Goal: Use online tool/utility: Utilize a website feature to perform a specific function

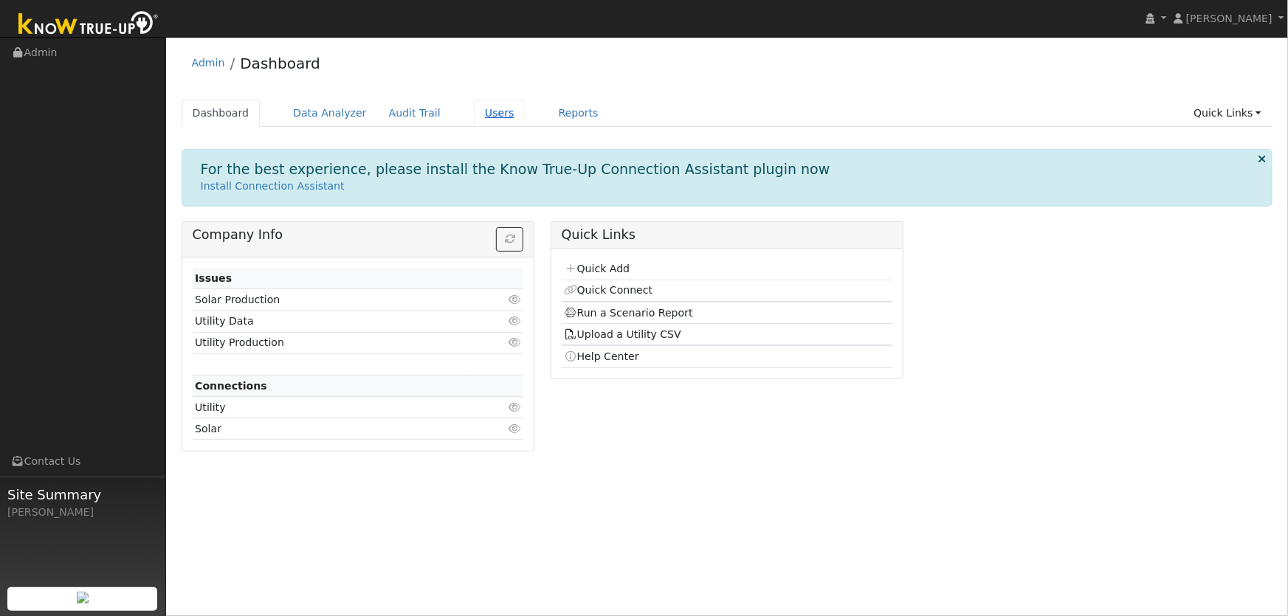
click at [478, 112] on link "Users" at bounding box center [500, 113] width 52 height 27
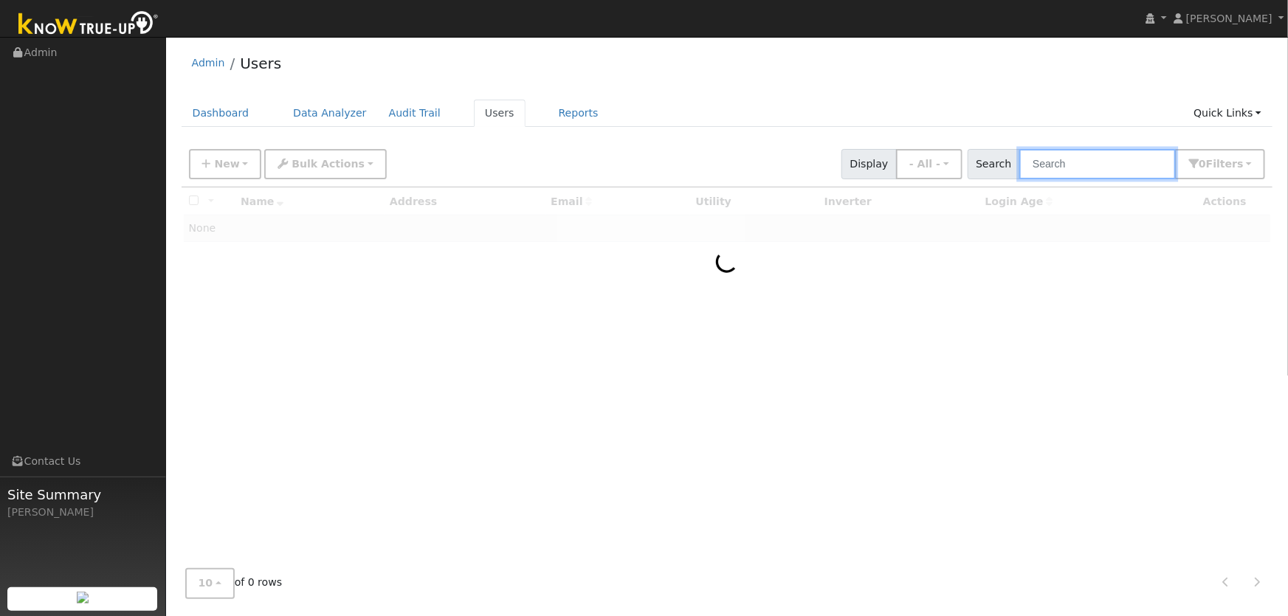
click at [1071, 165] on input "text" at bounding box center [1097, 164] width 156 height 30
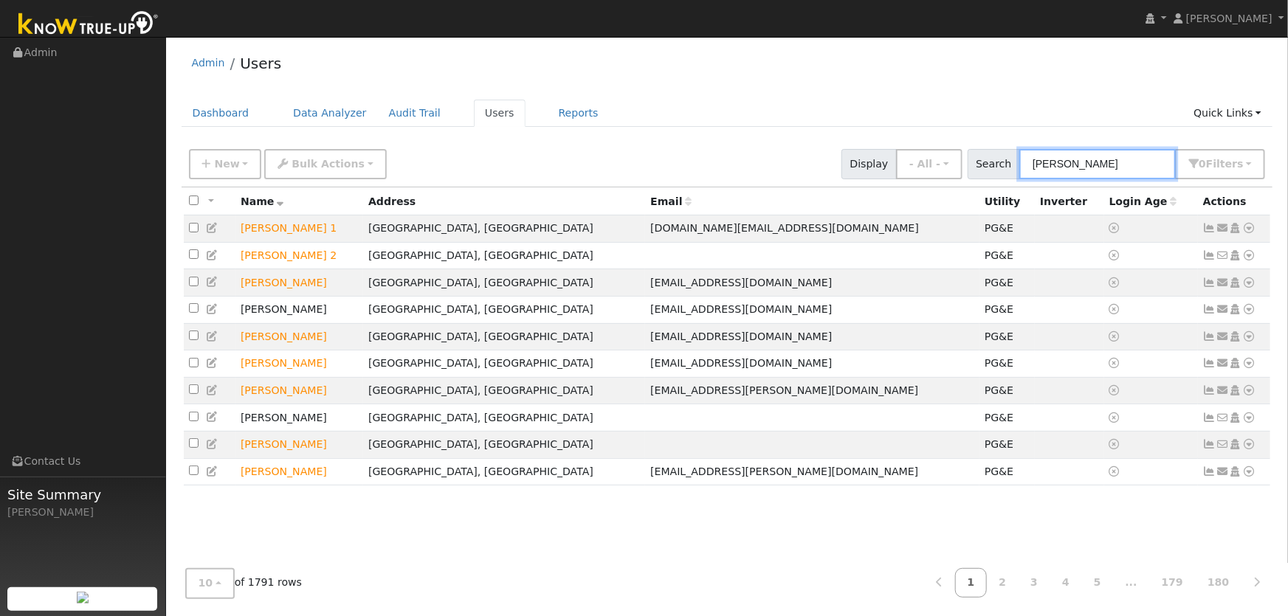
type input "clare lu"
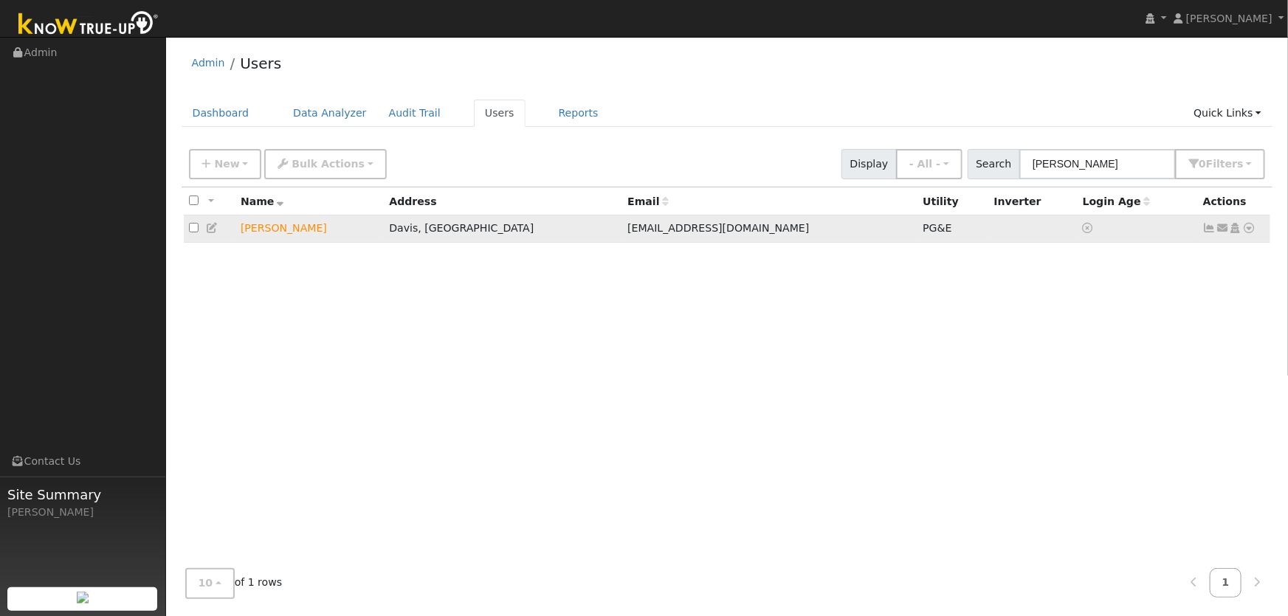
click at [1246, 228] on icon at bounding box center [1249, 228] width 13 height 10
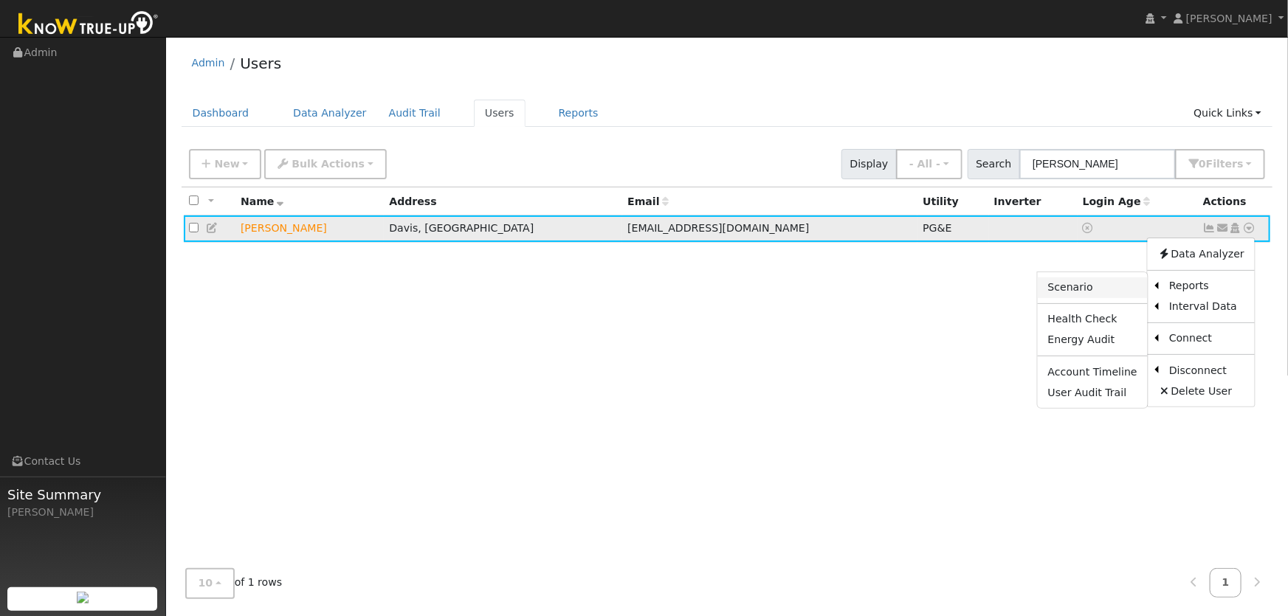
click at [1094, 289] on link "Scenario" at bounding box center [1092, 287] width 110 height 21
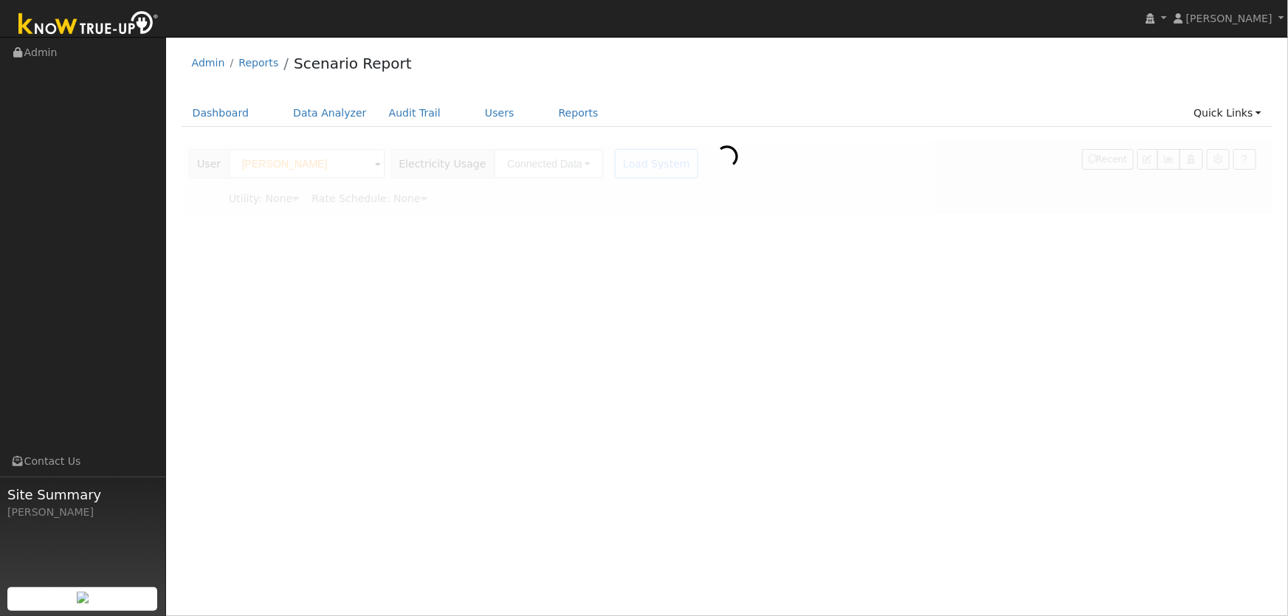
type input "Pacific Gas & Electric"
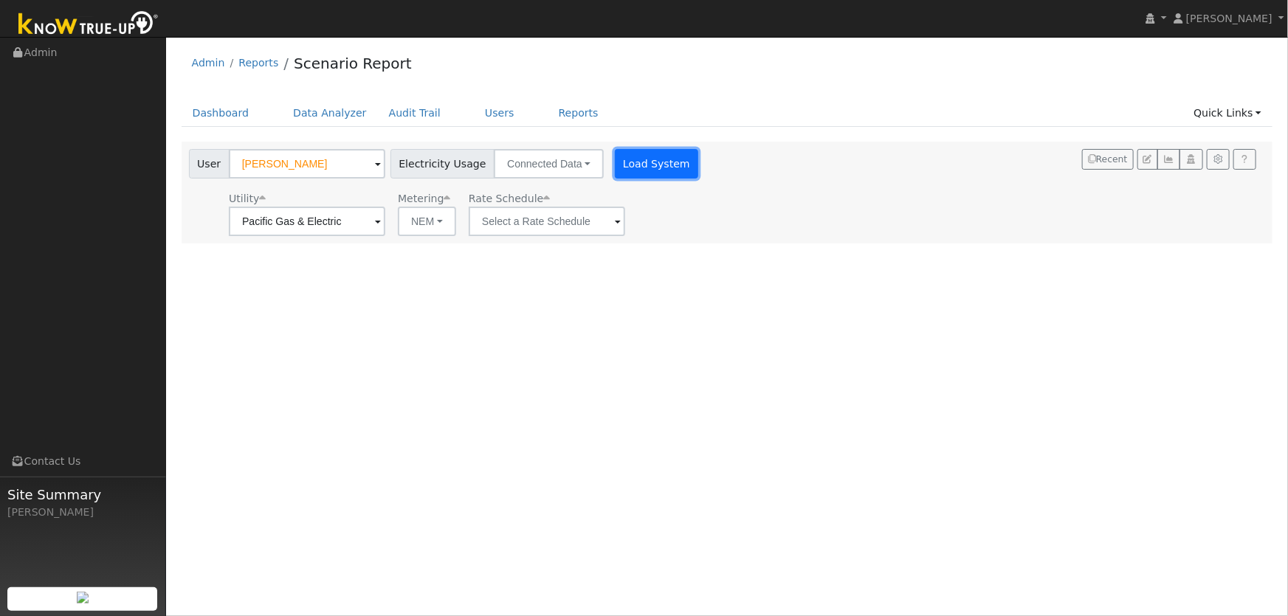
click at [653, 173] on button "Load System" at bounding box center [657, 164] width 84 height 30
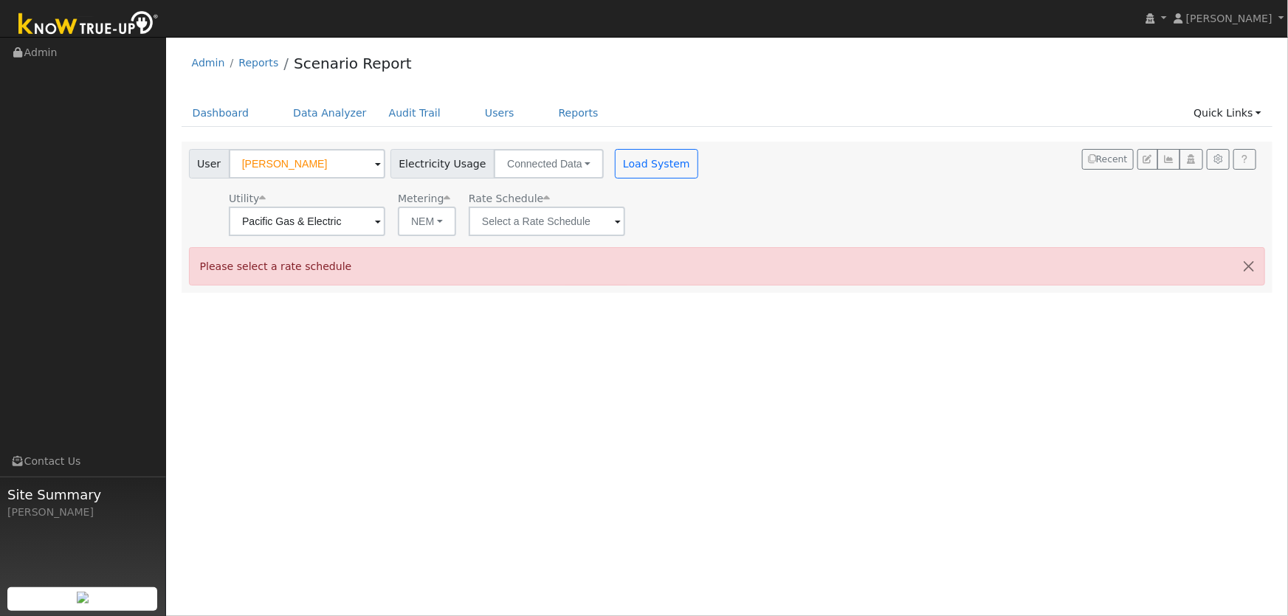
click at [623, 229] on div "Rate Schedule" at bounding box center [547, 213] width 162 height 45
click at [618, 227] on input "text" at bounding box center [547, 222] width 156 height 30
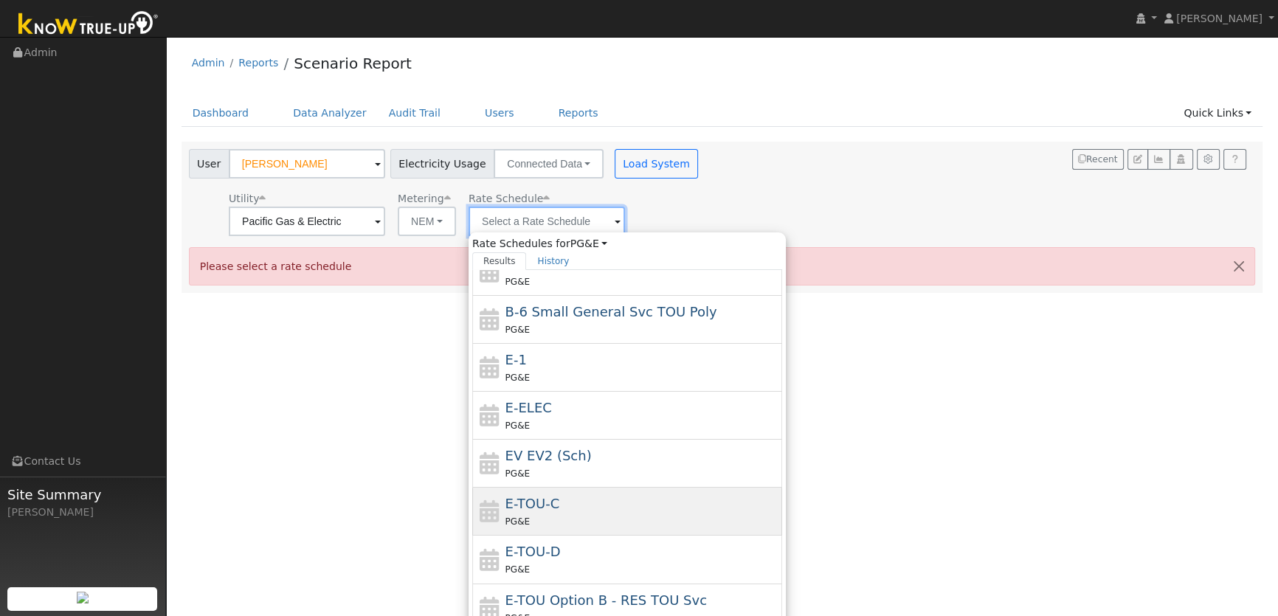
scroll to position [44, 0]
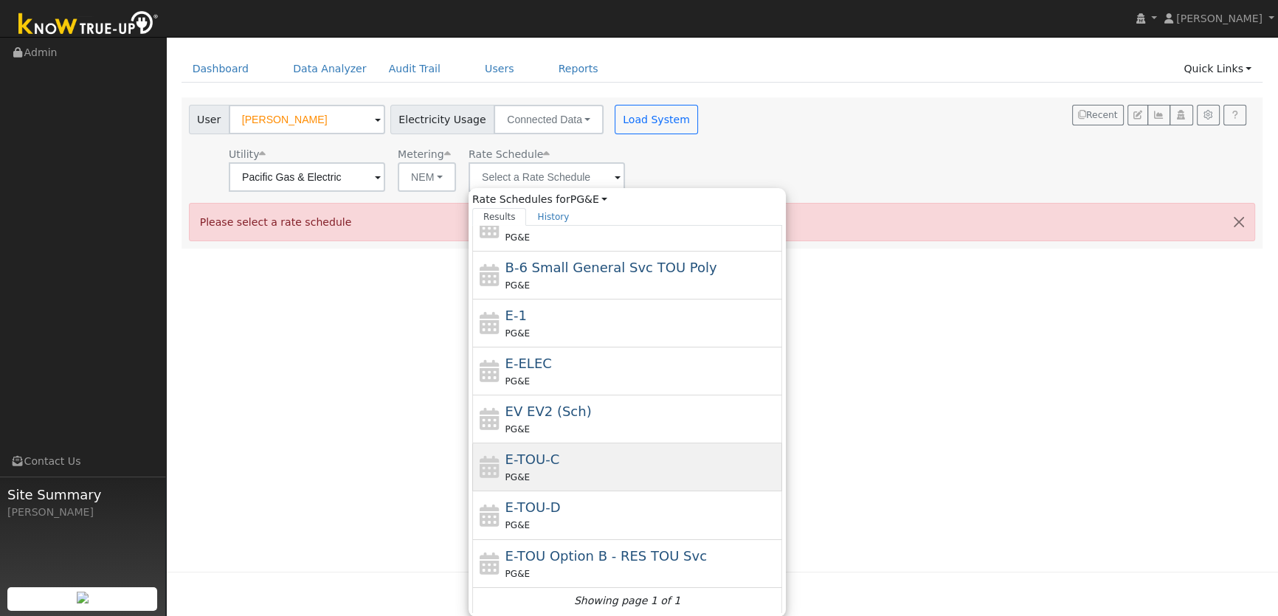
click at [539, 455] on span "E-TOU-C" at bounding box center [532, 459] width 55 height 15
type input "E-TOU-C"
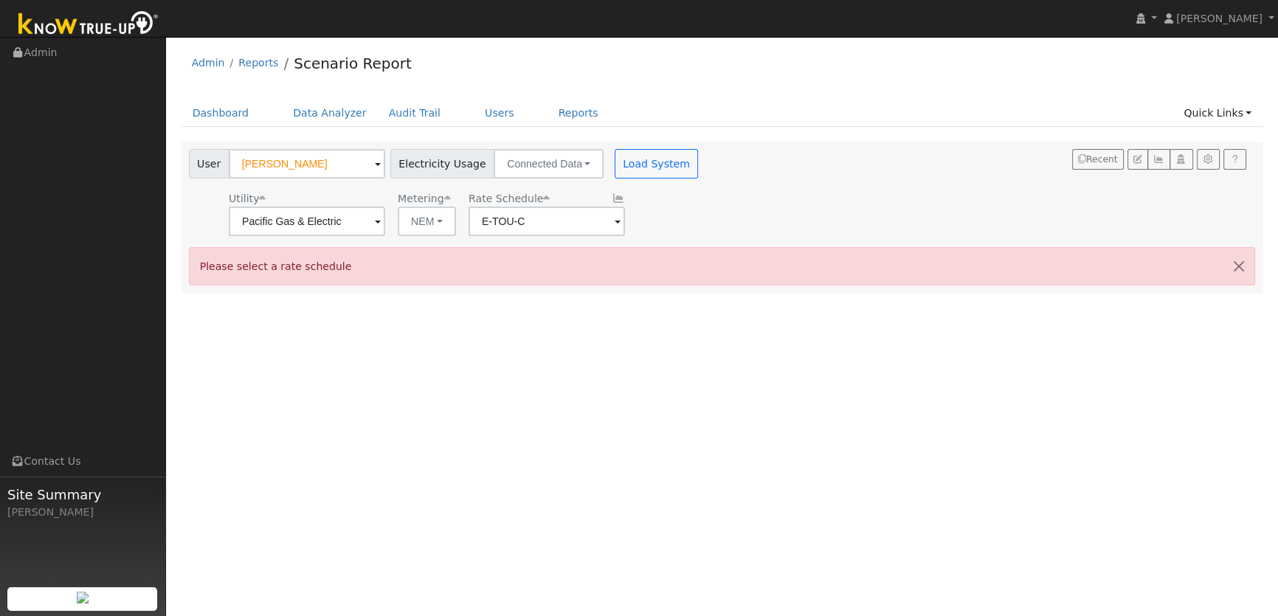
scroll to position [0, 0]
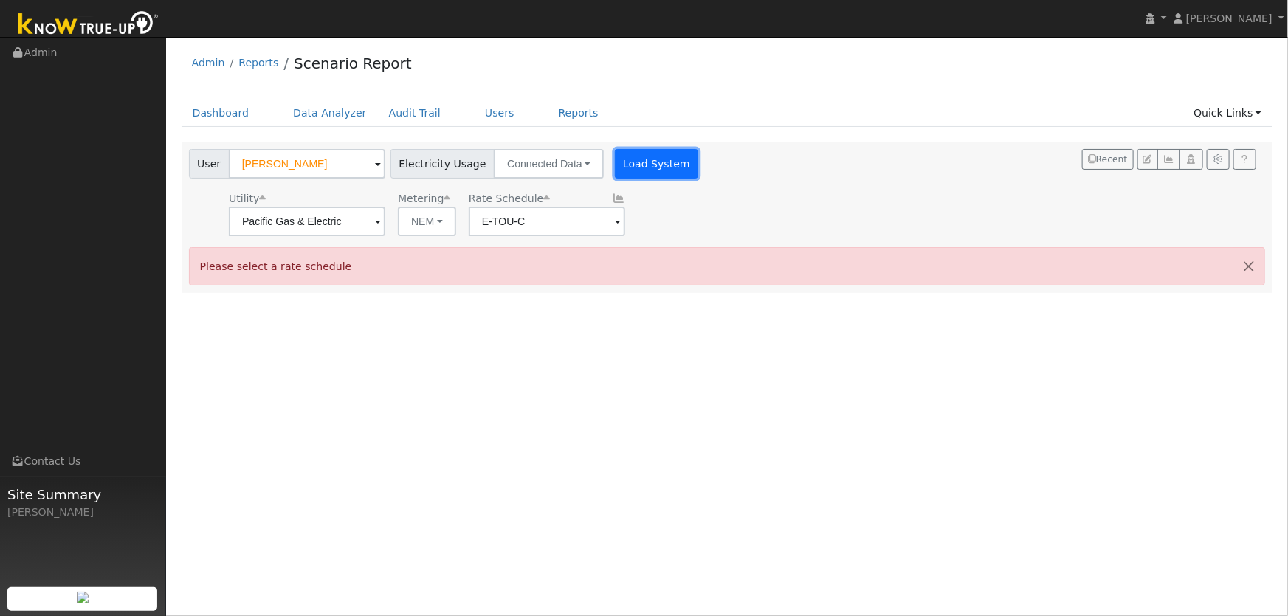
click at [630, 162] on button "Load System" at bounding box center [657, 164] width 84 height 30
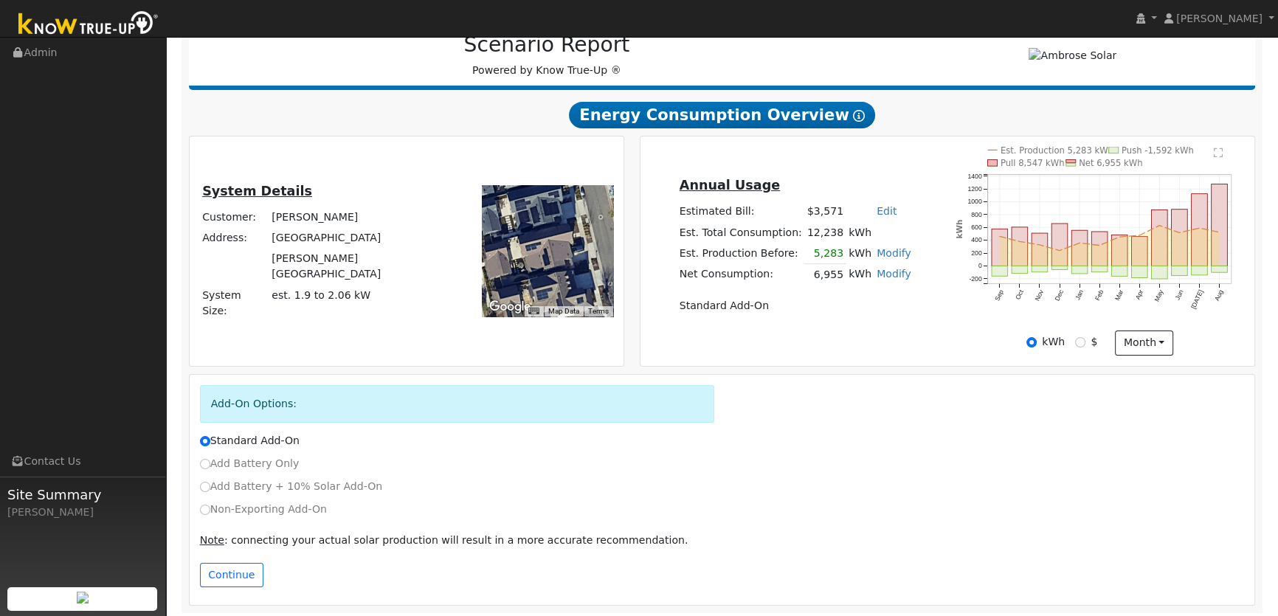
scroll to position [203, 0]
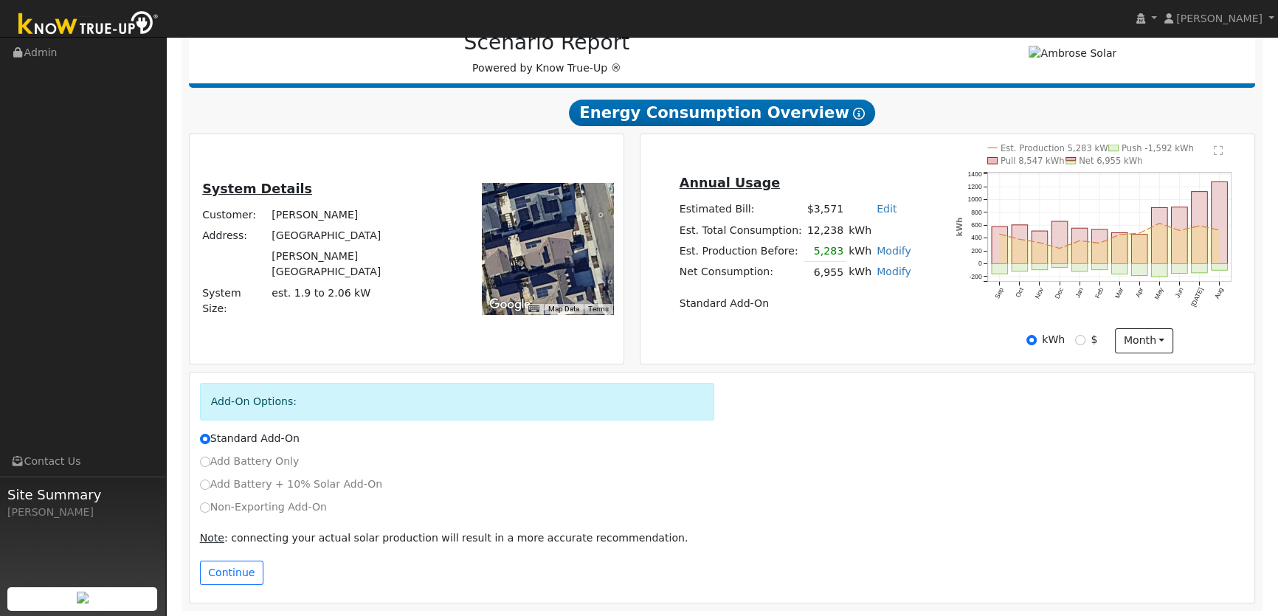
click at [213, 506] on label "Non-Exporting Add-On" at bounding box center [263, 507] width 127 height 15
click at [210, 506] on input "Non-Exporting Add-On" at bounding box center [205, 508] width 10 height 10
radio input "true"
radio input "false"
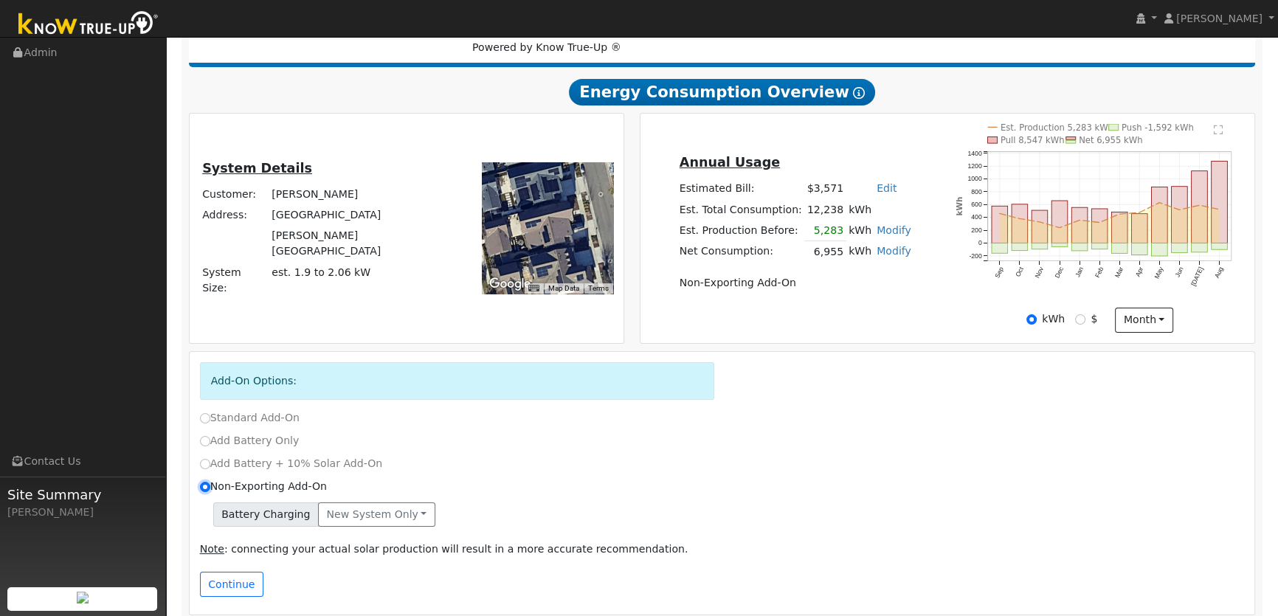
scroll to position [235, 0]
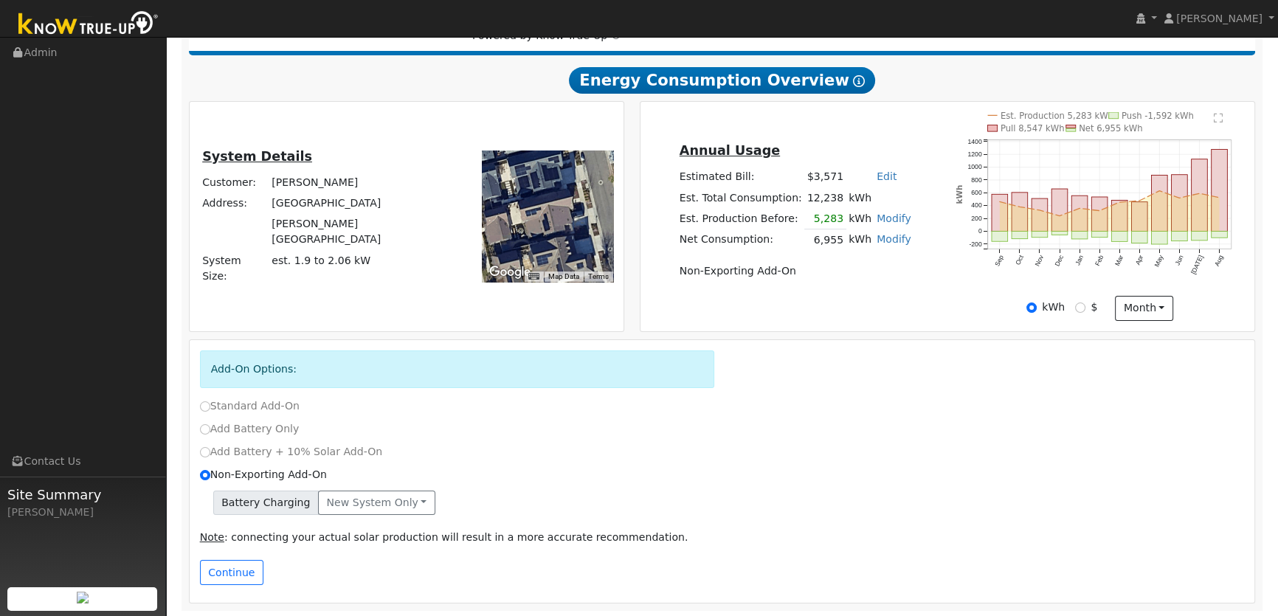
click at [392, 522] on div "Note : connecting your actual solar production will result in a more accurate r…" at bounding box center [722, 541] width 1060 height 38
click at [392, 509] on button "New system only" at bounding box center [376, 503] width 117 height 25
click at [362, 553] on link "Both systems" at bounding box center [374, 553] width 110 height 21
click at [233, 556] on div "Note : connecting your actual solar production will result in a more accurate r…" at bounding box center [722, 541] width 1060 height 38
click at [230, 567] on button "Continue" at bounding box center [231, 572] width 63 height 25
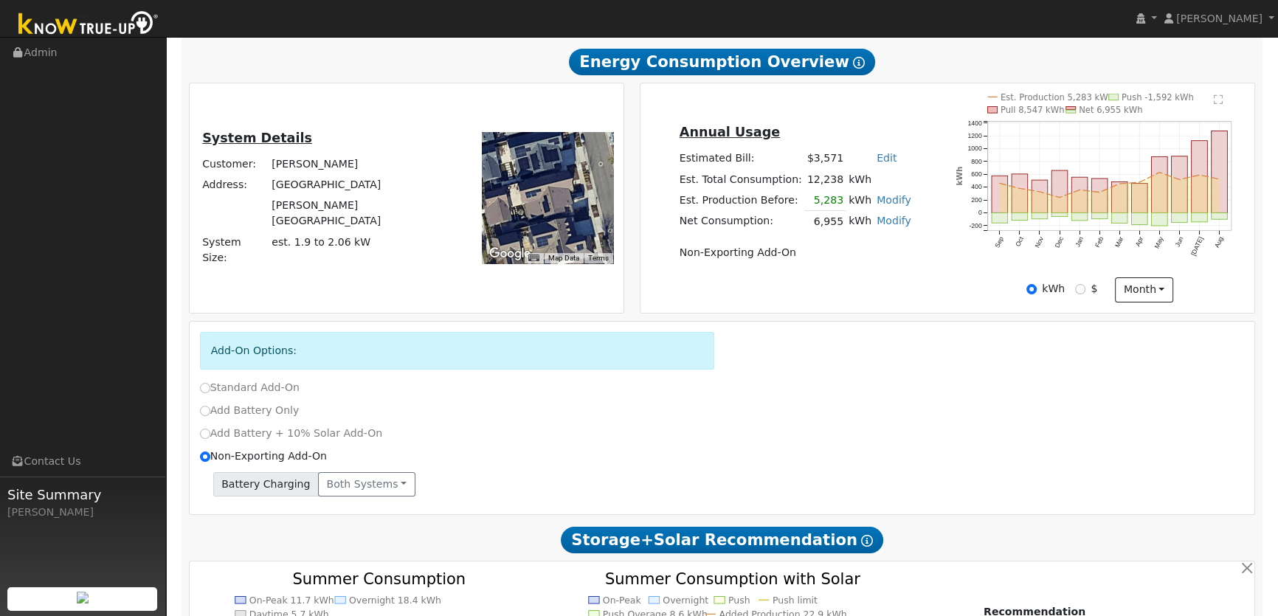
scroll to position [0, 0]
